Goal: Check status: Check status

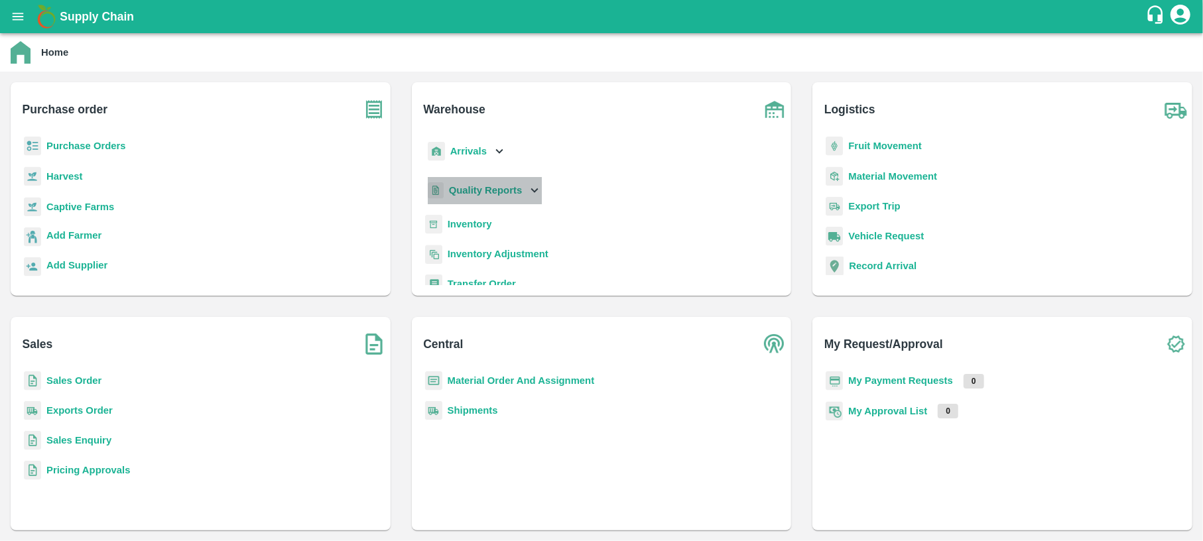
click at [484, 185] on b "Quality Reports" at bounding box center [486, 190] width 74 height 11
click at [483, 247] on span "Purchase Order" at bounding box center [494, 250] width 70 height 15
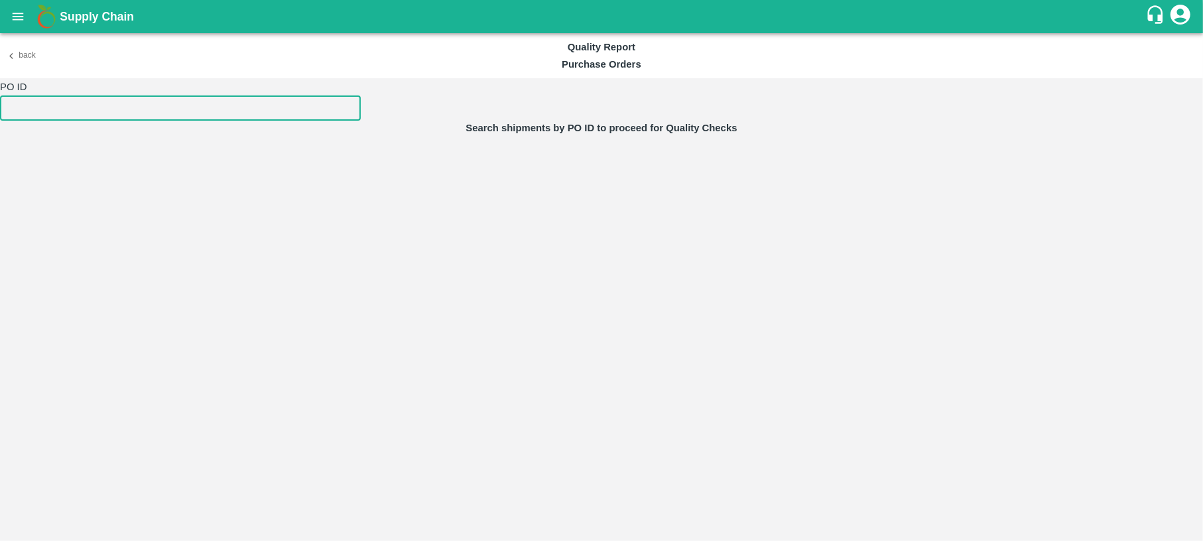
click at [220, 108] on input "number" at bounding box center [180, 107] width 361 height 25
paste input "177546"
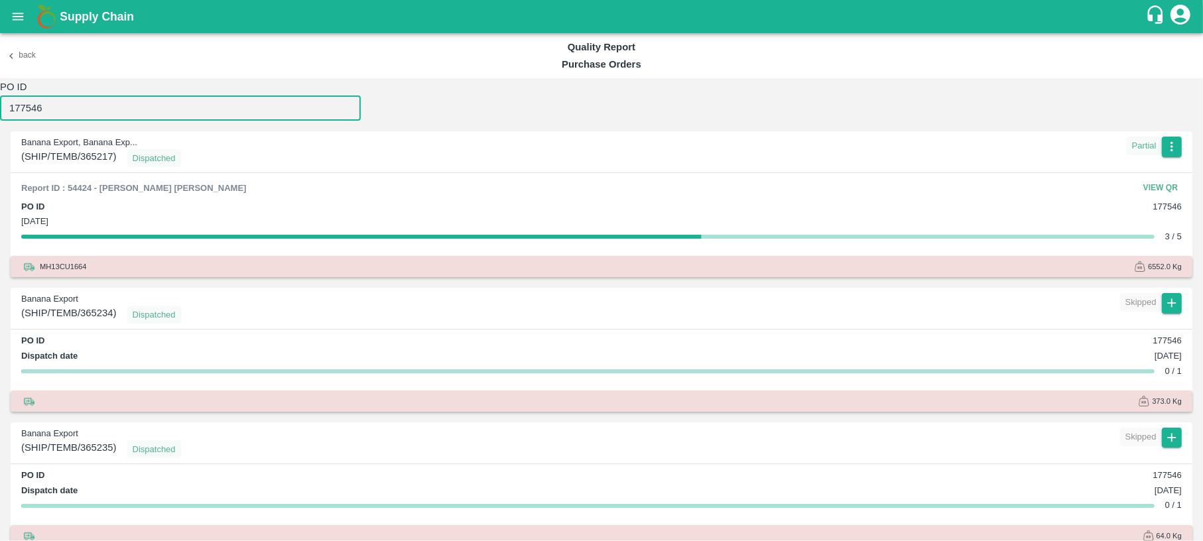
type input "177546"
click at [1148, 192] on button "View QR" at bounding box center [1160, 187] width 42 height 19
